Goal: Information Seeking & Learning: Learn about a topic

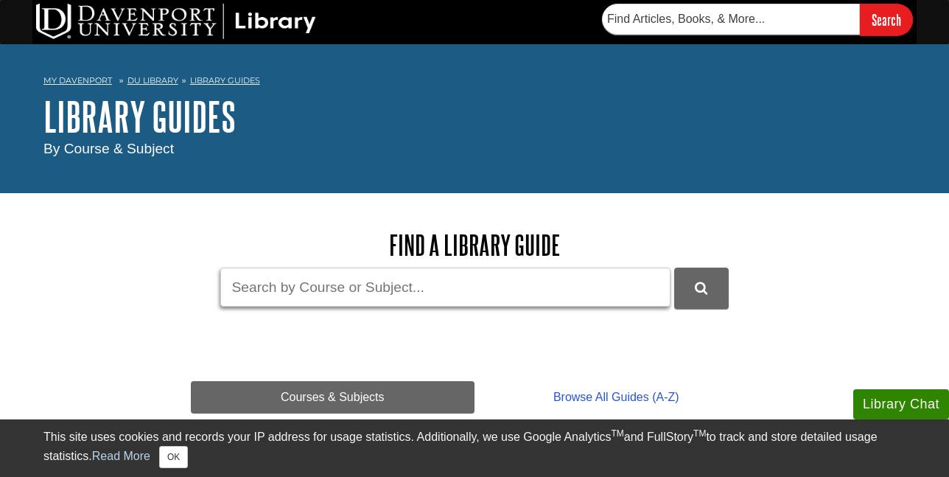
click at [361, 285] on input "Guide Search Terms" at bounding box center [445, 287] width 450 height 39
type input "marketing"
click at [674, 268] on button "DU Library Guides Search" at bounding box center [701, 288] width 55 height 41
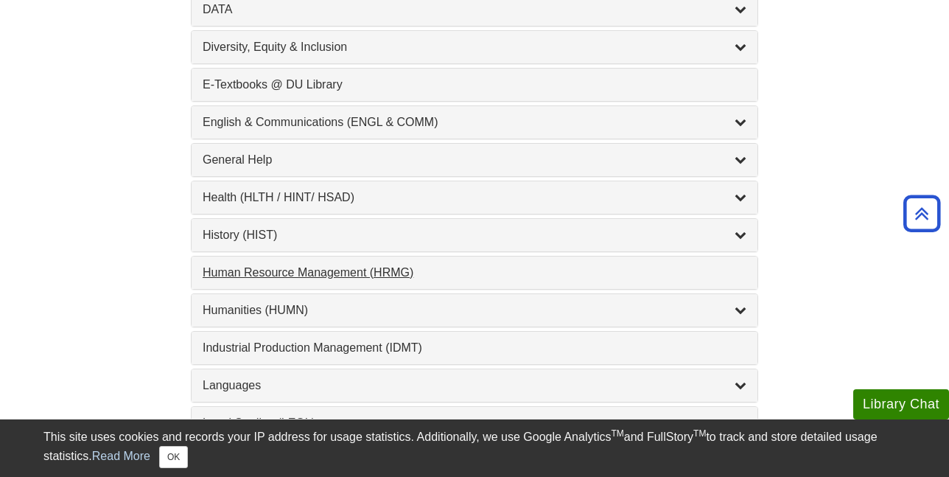
scroll to position [1327, 0]
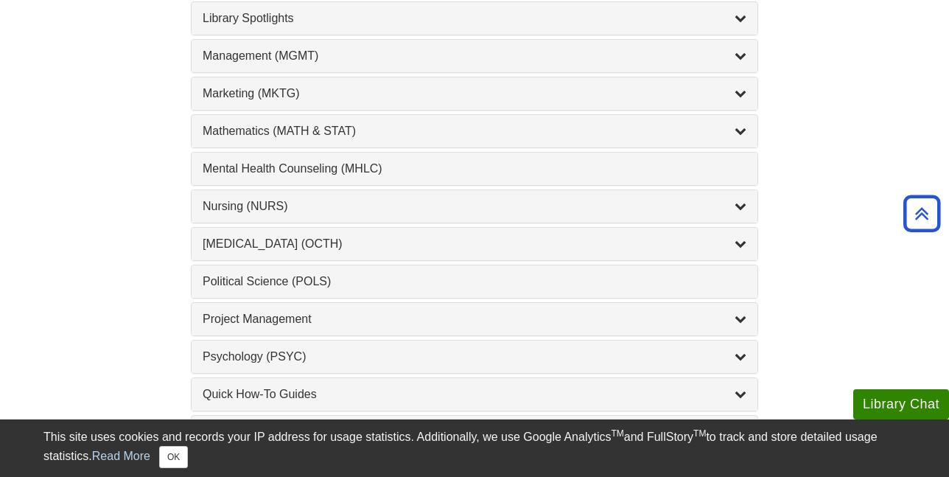
click at [290, 103] on div "Marketing (MKTG) , 4 guides" at bounding box center [475, 93] width 566 height 32
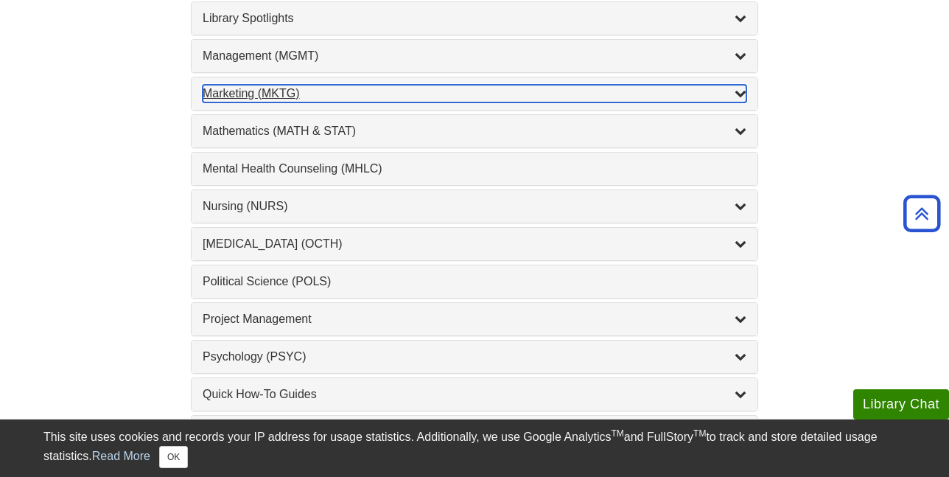
click at [288, 94] on div "Marketing (MKTG) , 4 guides" at bounding box center [475, 94] width 544 height 18
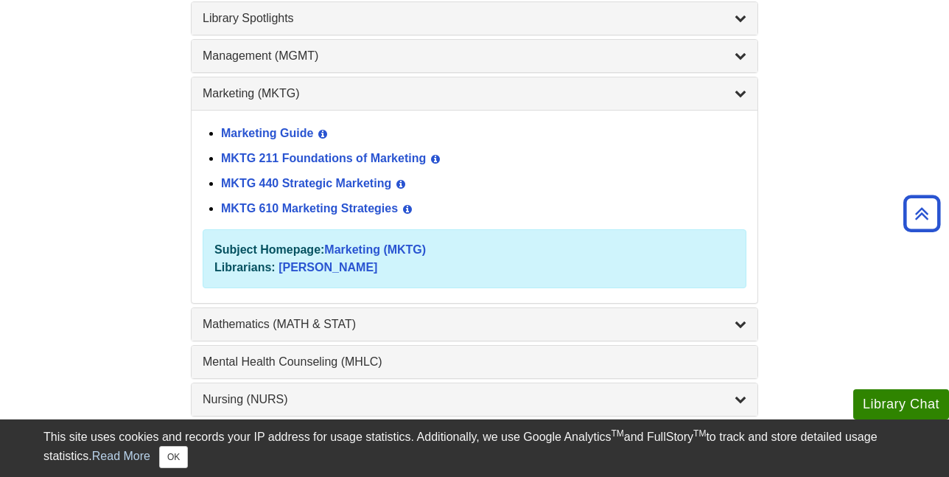
click at [319, 148] on div "MKTG 211 Foundations of Marketing View Guide Info" at bounding box center [484, 159] width 526 height 25
click at [326, 158] on link "MKTG 211 Foundations of Marketing" at bounding box center [323, 158] width 205 height 13
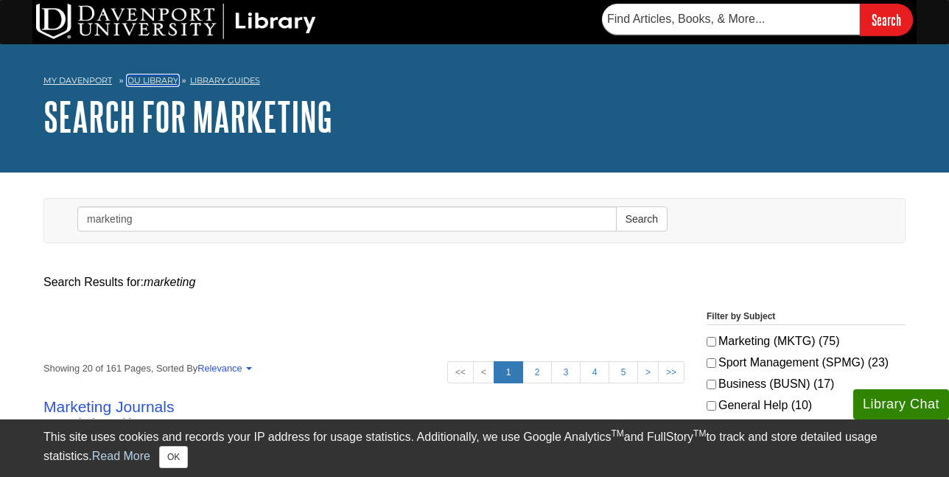
click at [164, 81] on link "DU Library" at bounding box center [153, 80] width 51 height 10
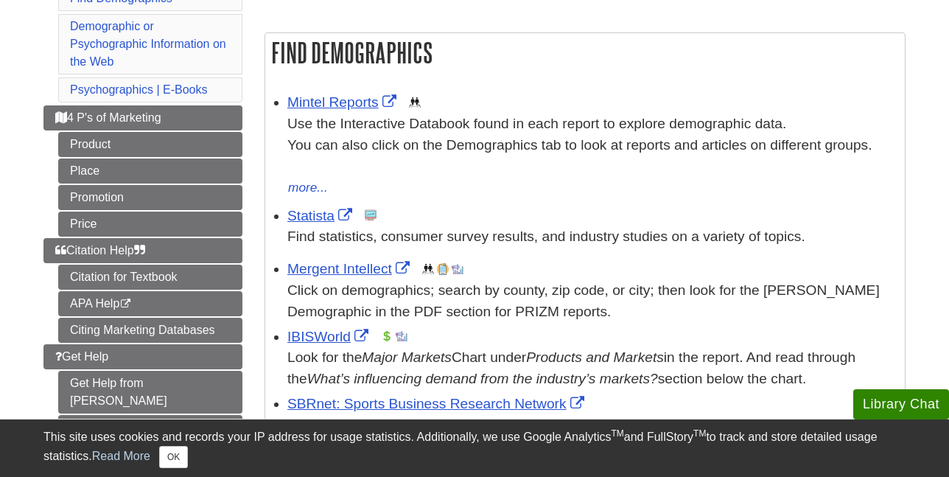
scroll to position [295, 0]
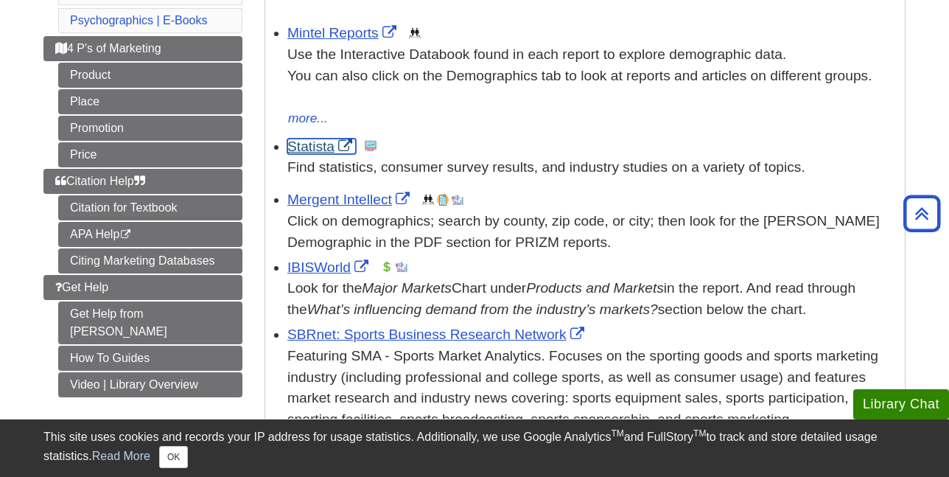
click at [327, 148] on link "Statista" at bounding box center [321, 146] width 69 height 15
